Goal: Purchase product/service

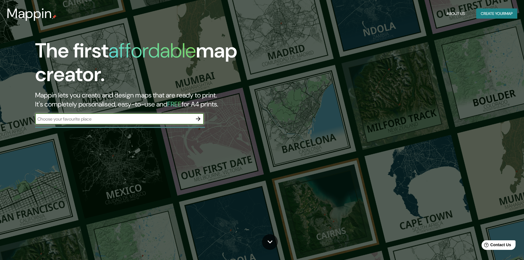
click at [122, 120] on input "text" at bounding box center [113, 119] width 157 height 6
type input "[PERSON_NAME] del mar"
click at [199, 116] on icon "button" at bounding box center [198, 118] width 7 height 7
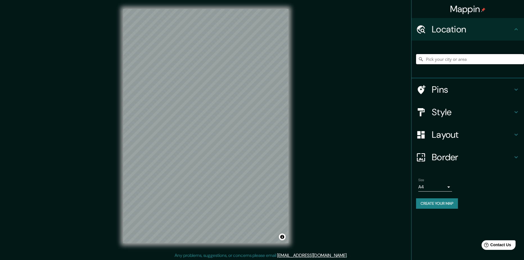
click at [444, 61] on input "Pick your city or area" at bounding box center [470, 59] width 108 height 10
type input "[PERSON_NAME][GEOGRAPHIC_DATA], [GEOGRAPHIC_DATA], [GEOGRAPHIC_DATA]"
click at [118, 197] on div "© Mapbox © OpenStreetMap Improve this map" at bounding box center [205, 126] width 183 height 252
click at [220, 259] on html "Mappin Location [PERSON_NAME][GEOGRAPHIC_DATA], [GEOGRAPHIC_DATA], [GEOGRAPHIC_…" at bounding box center [262, 130] width 524 height 260
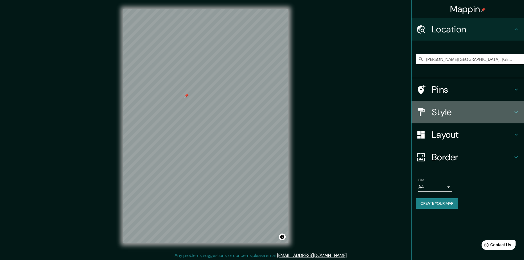
click at [466, 109] on h4 "Style" at bounding box center [472, 111] width 81 height 11
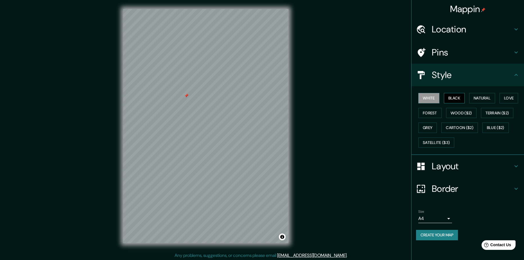
click at [450, 96] on button "Black" at bounding box center [454, 98] width 21 height 10
click at [475, 100] on button "Natural" at bounding box center [482, 98] width 26 height 10
click at [496, 98] on div "White Black Natural Love Forest Wood ($2) Terrain ($2) Grey Cartoon ($2) Blue (…" at bounding box center [470, 120] width 108 height 59
click at [503, 98] on button "Love" at bounding box center [509, 98] width 19 height 10
click at [429, 112] on button "Forest" at bounding box center [429, 113] width 23 height 10
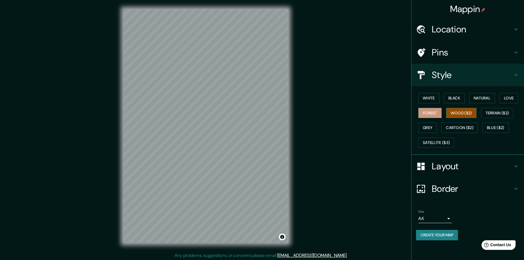
click at [460, 113] on button "Wood ($2)" at bounding box center [461, 113] width 30 height 10
click at [493, 113] on button "Terrain ($2)" at bounding box center [497, 113] width 33 height 10
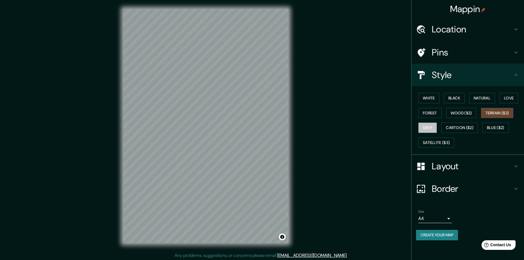
click at [430, 129] on button "Grey" at bounding box center [427, 127] width 19 height 10
click at [436, 143] on button "Satellite ($3)" at bounding box center [436, 142] width 36 height 10
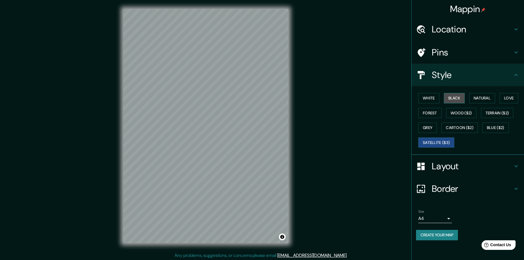
click at [450, 96] on button "Black" at bounding box center [454, 98] width 21 height 10
click at [108, 213] on div "Mappin Location [PERSON_NAME][GEOGRAPHIC_DATA], [GEOGRAPHIC_DATA], [GEOGRAPHIC_…" at bounding box center [262, 130] width 524 height 261
